Goal: Task Accomplishment & Management: Use online tool/utility

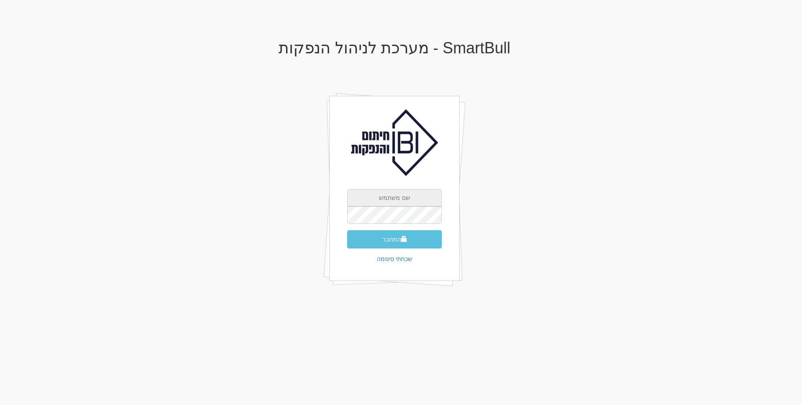
click at [397, 194] on input "text" at bounding box center [394, 197] width 95 height 17
type input "[EMAIL_ADDRESS][DOMAIN_NAME]"
click at [347, 230] on button "התחבר" at bounding box center [394, 239] width 95 height 18
click at [367, 222] on input "text" at bounding box center [394, 228] width 95 height 17
type input "752526"
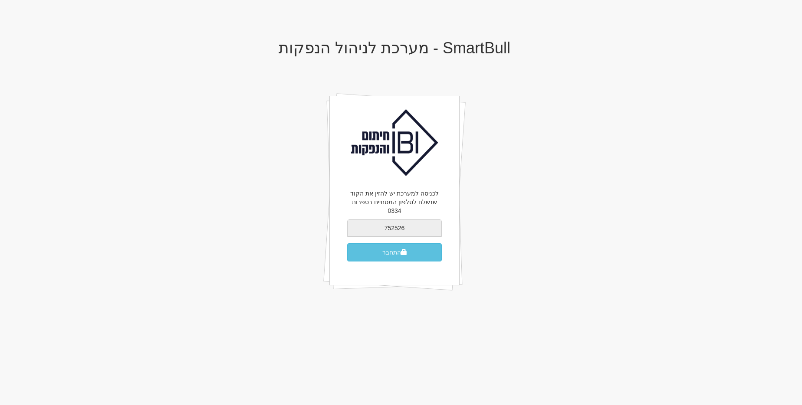
click at [347, 243] on button "התחבר" at bounding box center [394, 252] width 95 height 18
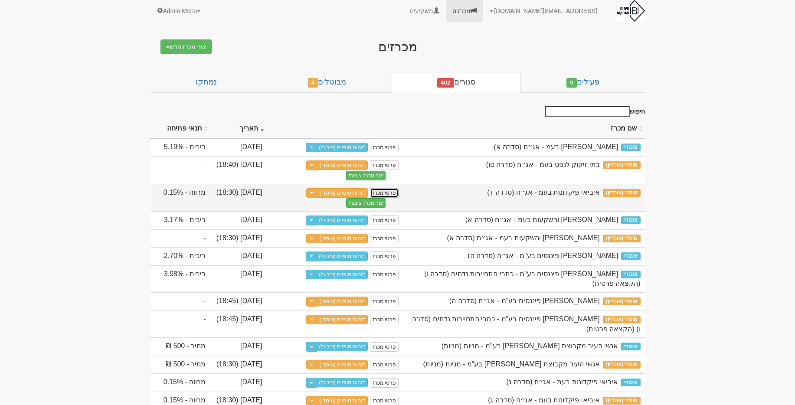
click at [389, 194] on link "פרטי מכרז" at bounding box center [384, 193] width 29 height 10
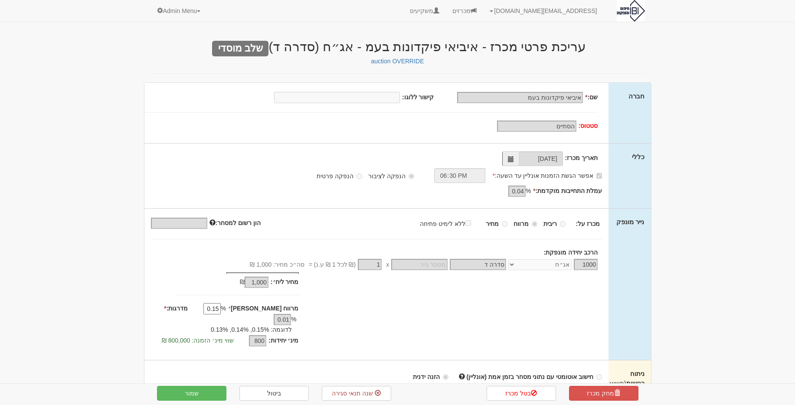
scroll to position [196, 0]
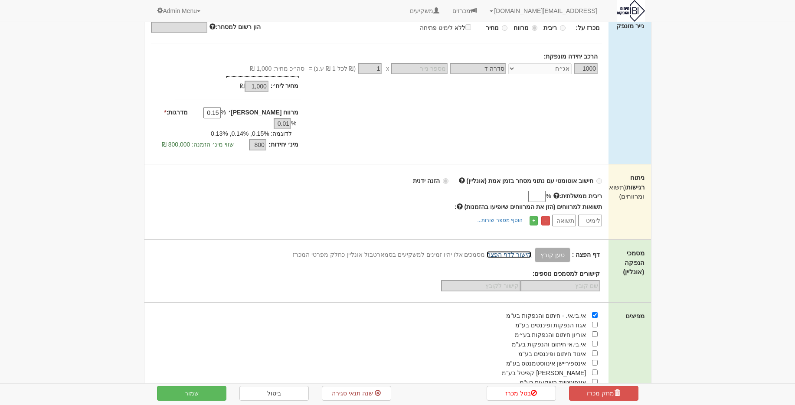
click at [505, 251] on link "קישור לדף הפצה" at bounding box center [509, 254] width 45 height 7
